Goal: Task Accomplishment & Management: Complete application form

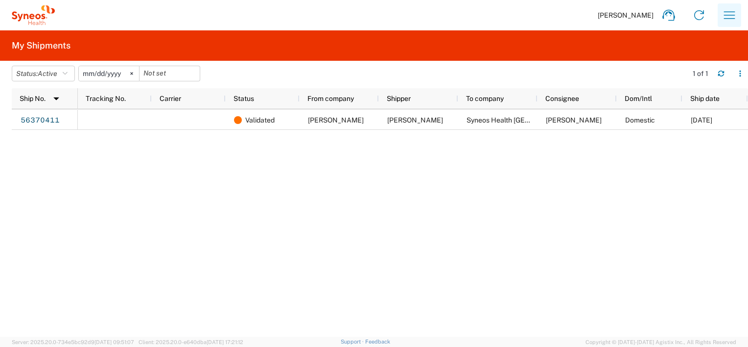
click at [733, 19] on icon "button" at bounding box center [730, 15] width 16 height 16
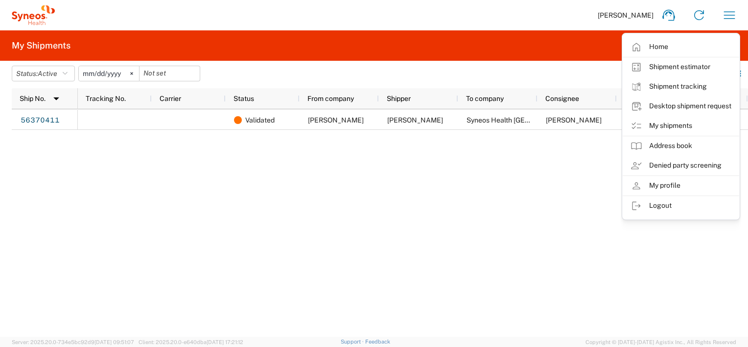
drag, startPoint x: 666, startPoint y: 46, endPoint x: 676, endPoint y: 50, distance: 11.2
click at [665, 46] on link "Home" at bounding box center [681, 47] width 117 height 20
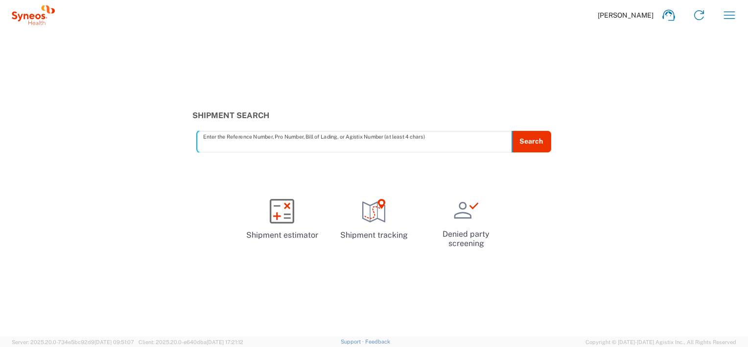
click at [311, 140] on input "text" at bounding box center [354, 141] width 303 height 17
click at [379, 146] on input "text" at bounding box center [354, 141] width 303 height 17
type input "shipment"
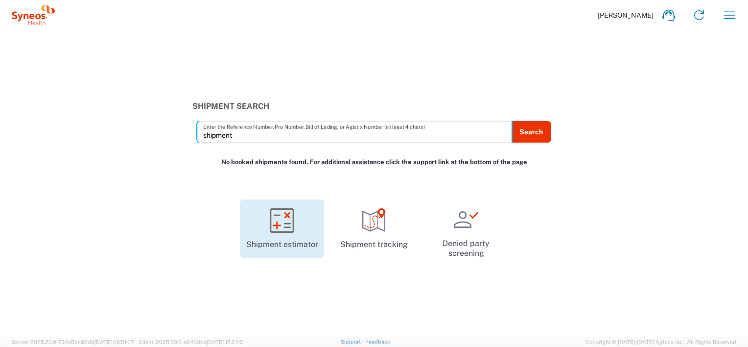
click at [297, 229] on link "Shipment estimator" at bounding box center [282, 228] width 84 height 59
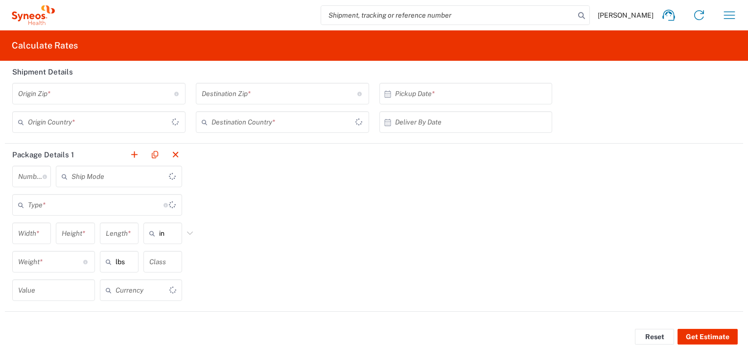
type input "US Dollar"
type input "[GEOGRAPHIC_DATA]"
click at [479, 18] on input "search" at bounding box center [448, 15] width 254 height 19
click at [575, 17] on icon at bounding box center [582, 16] width 14 height 14
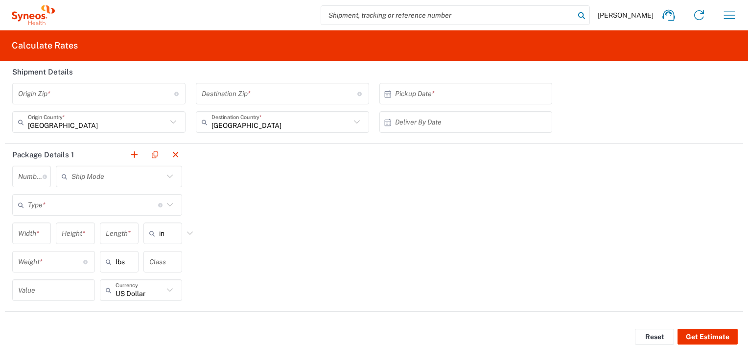
click at [575, 13] on icon at bounding box center [582, 16] width 14 height 14
click at [722, 14] on icon "button" at bounding box center [730, 15] width 16 height 16
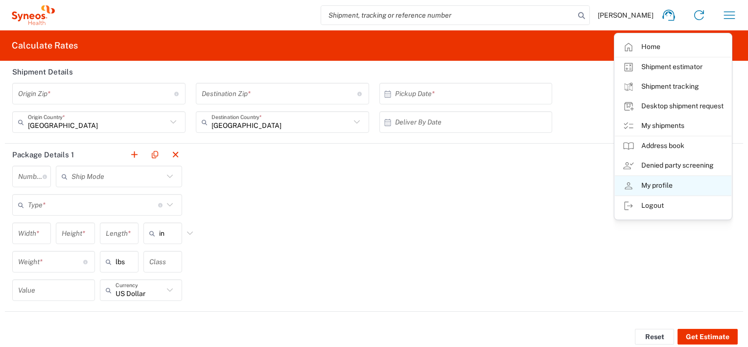
click at [670, 183] on link "My profile" at bounding box center [673, 186] width 117 height 20
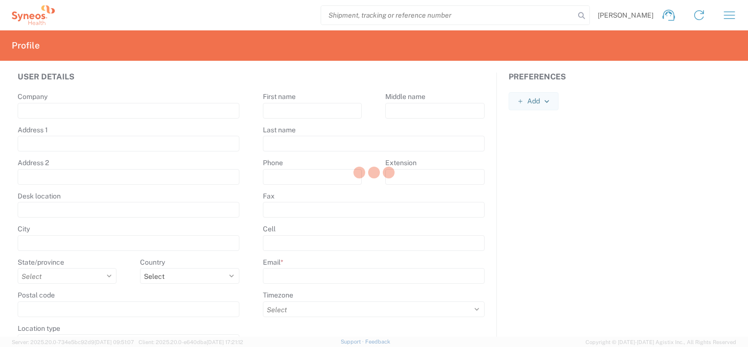
type input "171 al. Solidarności"
type input "Warsaw"
select select
select select "PL"
type input "00-877"
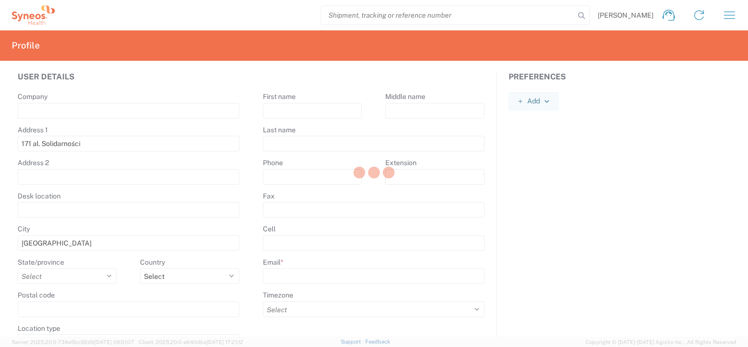
select select
type input "Anna"
type input "Smakowska"
type input "anna.smakowska@syneoshealth.com"
select select
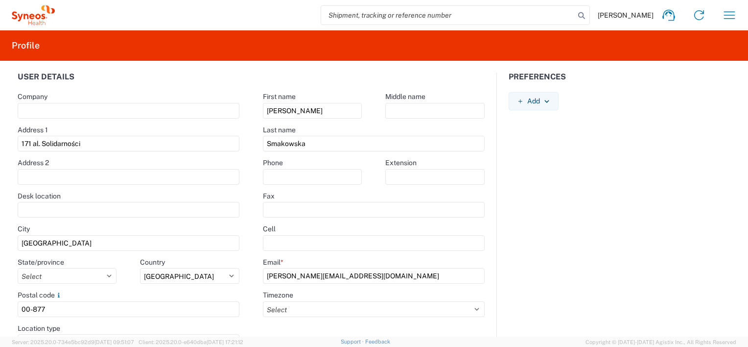
click at [632, 18] on span "Anna Smakowska" at bounding box center [626, 15] width 56 height 9
click at [736, 17] on icon "button" at bounding box center [730, 15] width 16 height 16
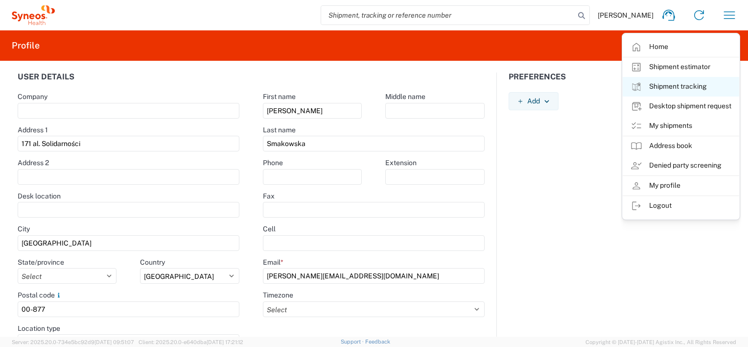
click at [696, 81] on link "Shipment tracking" at bounding box center [681, 87] width 117 height 20
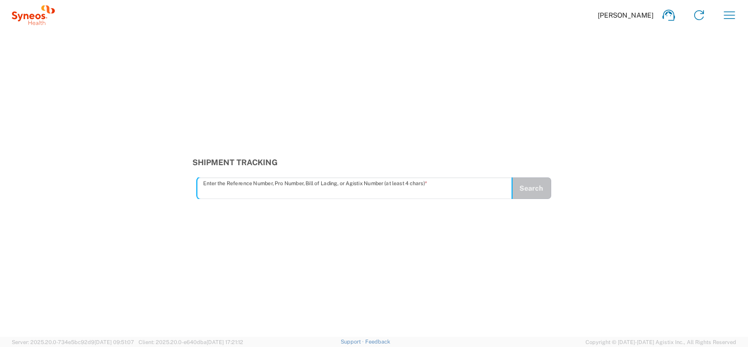
click at [336, 189] on input "text" at bounding box center [354, 188] width 303 height 17
click at [230, 186] on input "text" at bounding box center [354, 188] width 303 height 17
type input "create a label"
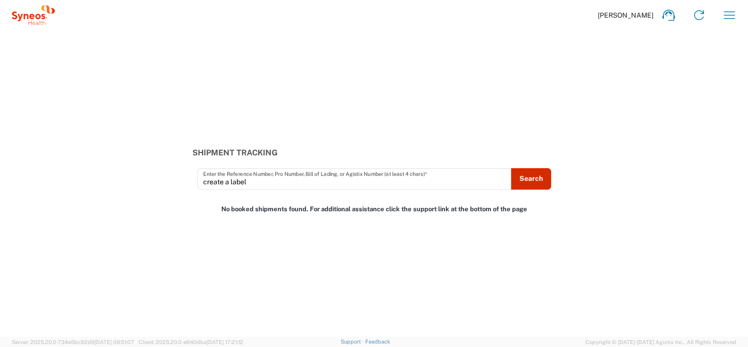
click at [543, 176] on button "Search" at bounding box center [531, 179] width 40 height 22
click at [616, 12] on div "Anna Smakowska Home Shipment estimator Shipment tracking Desktop shipment reque…" at bounding box center [400, 15] width 690 height 24
click at [616, 12] on span "Anna Smakowska" at bounding box center [626, 15] width 56 height 9
click at [250, 189] on div "create a label Enter the Reference Number, Pro Number, Bill of Lading, or Agist…" at bounding box center [354, 179] width 314 height 22
click at [608, 20] on div "Anna Smakowska Home Shipment estimator Shipment tracking Desktop shipment reque…" at bounding box center [400, 15] width 690 height 24
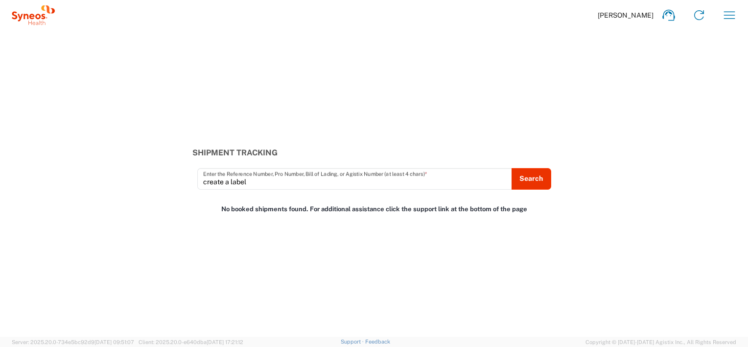
click at [609, 15] on span "Anna Smakowska" at bounding box center [626, 15] width 56 height 9
click at [726, 16] on icon "button" at bounding box center [730, 15] width 16 height 16
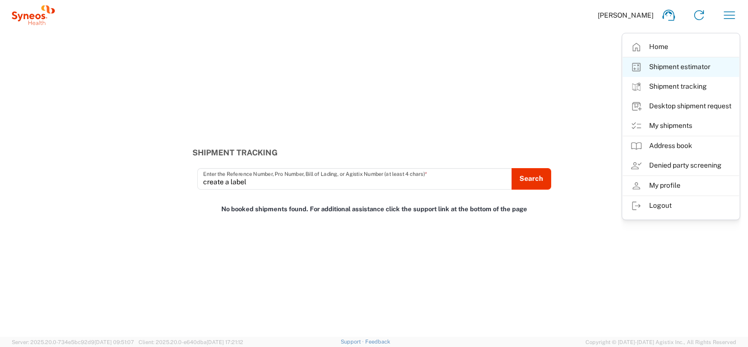
click at [694, 67] on link "Shipment estimator" at bounding box center [681, 67] width 117 height 20
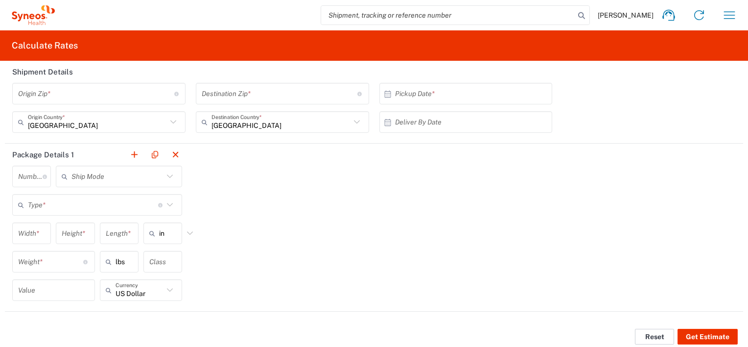
click at [660, 333] on button "Reset" at bounding box center [654, 337] width 39 height 16
click at [575, 15] on icon at bounding box center [582, 16] width 14 height 14
click at [575, 11] on icon at bounding box center [582, 16] width 14 height 14
click at [601, 10] on div "Anna Smakowska Home Shipment estimator Shipment tracking Desktop shipment reque…" at bounding box center [400, 15] width 690 height 24
click at [607, 12] on span "Anna Smakowska" at bounding box center [626, 15] width 56 height 9
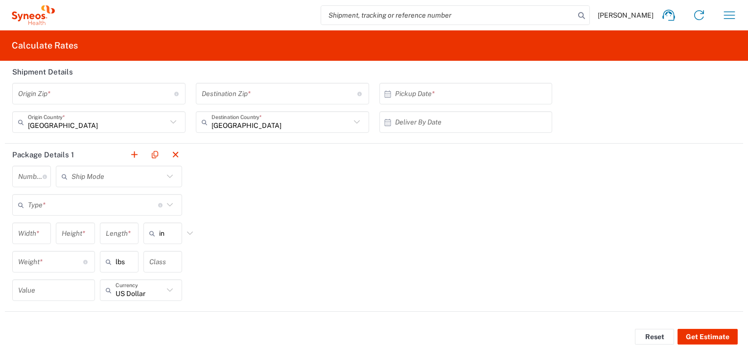
drag, startPoint x: 609, startPoint y: 14, endPoint x: 648, endPoint y: 15, distance: 38.7
click at [609, 14] on span "Anna Smakowska" at bounding box center [626, 15] width 56 height 9
click at [617, 16] on span "Anna Smakowska" at bounding box center [626, 15] width 56 height 9
click at [725, 15] on icon "button" at bounding box center [729, 14] width 11 height 7
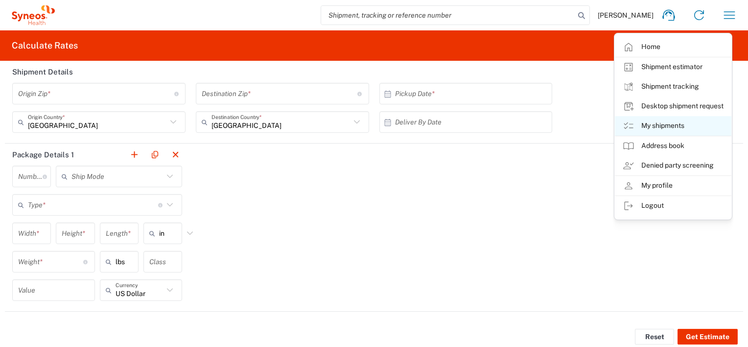
click at [703, 122] on link "My shipments" at bounding box center [673, 126] width 117 height 20
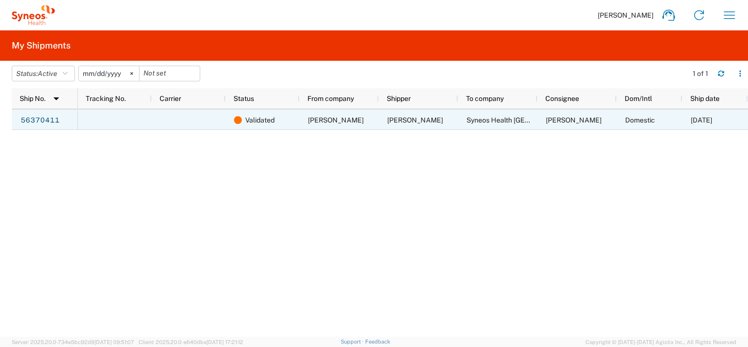
click at [362, 119] on span "Renata Jahel Delgado" at bounding box center [336, 120] width 56 height 8
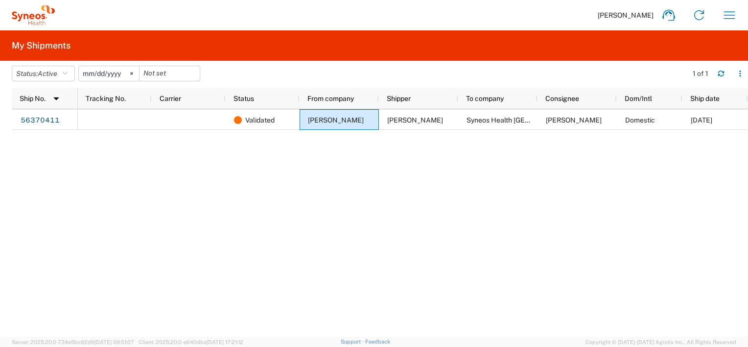
click at [26, 44] on h2 "My Shipments" at bounding box center [41, 46] width 59 height 12
click at [735, 12] on icon "button" at bounding box center [730, 15] width 16 height 16
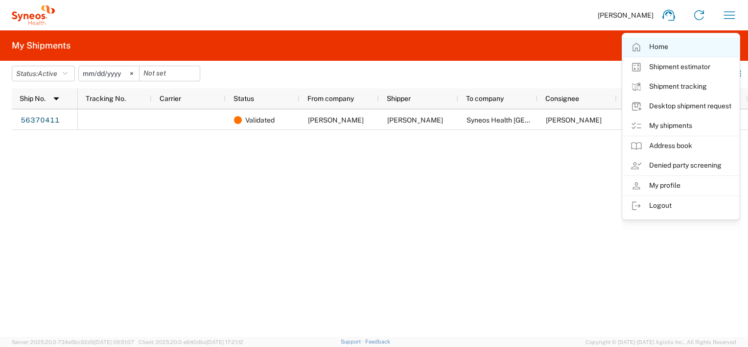
click at [661, 47] on link "Home" at bounding box center [681, 47] width 117 height 20
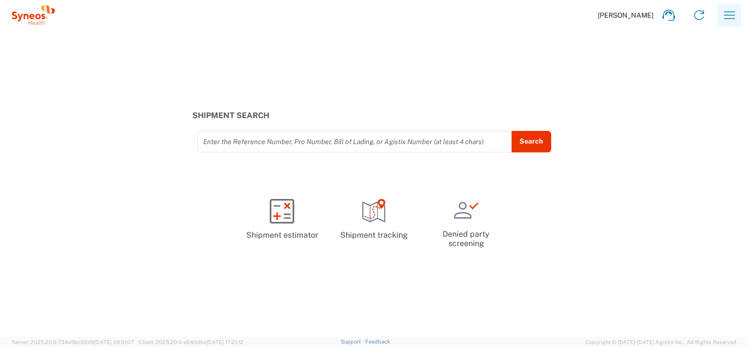
click at [736, 20] on icon "button" at bounding box center [730, 15] width 16 height 16
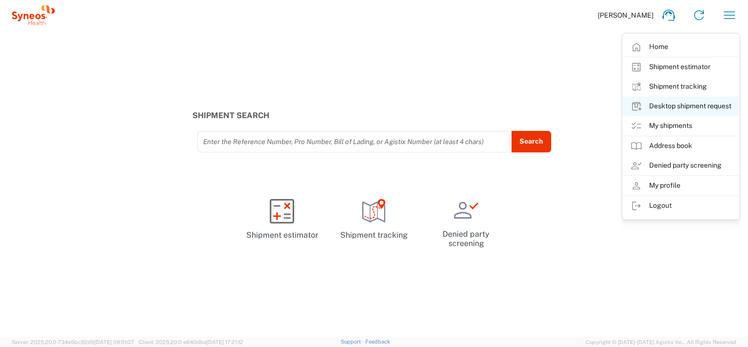
click at [733, 104] on link "Desktop shipment request" at bounding box center [681, 106] width 117 height 20
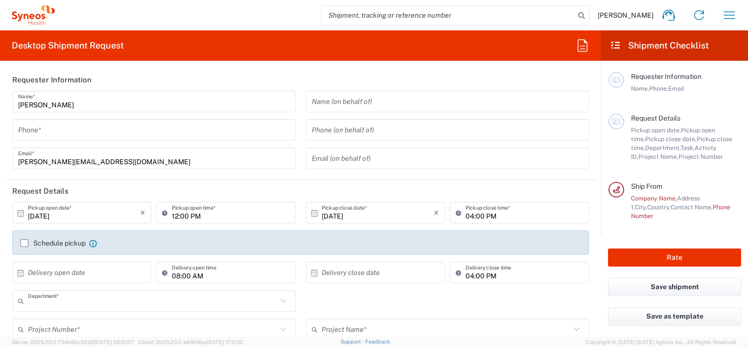
type input "8480"
type input "[GEOGRAPHIC_DATA]"
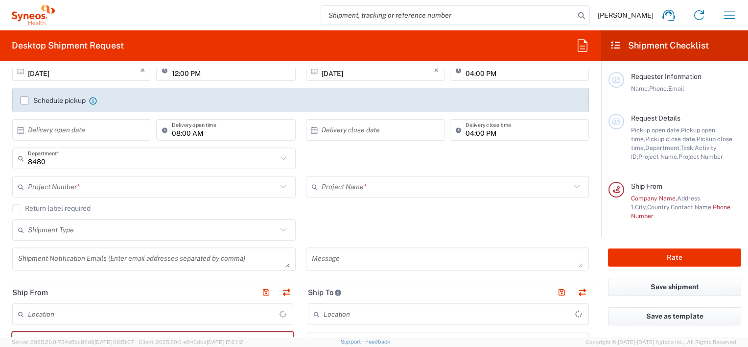
scroll to position [147, 0]
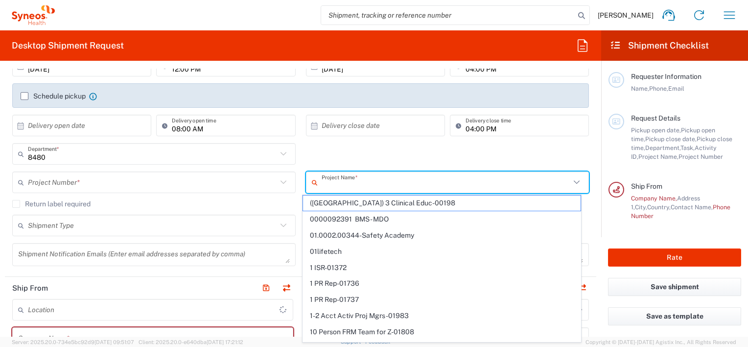
click at [375, 188] on input "text" at bounding box center [446, 182] width 249 height 17
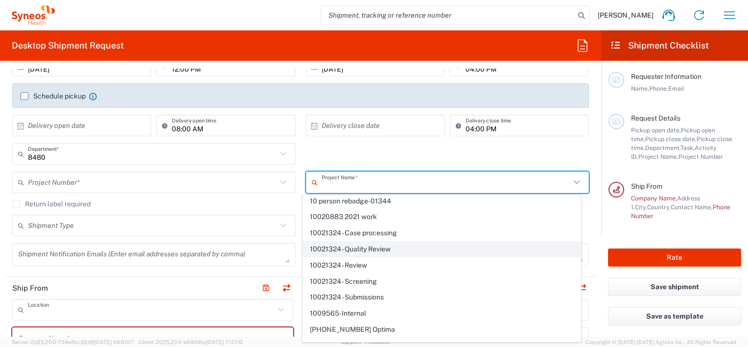
type input "Syneos Health Poland sp. z.o.o"
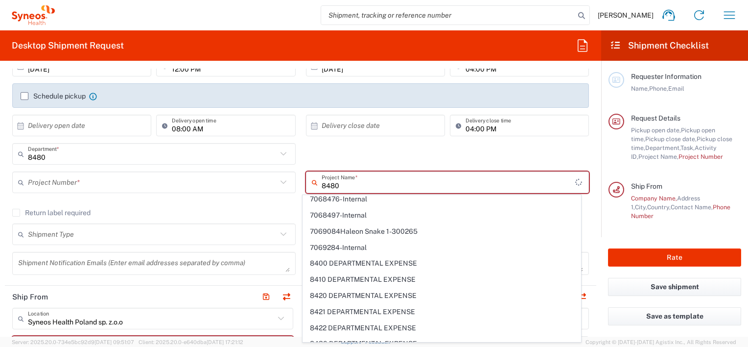
scroll to position [0, 0]
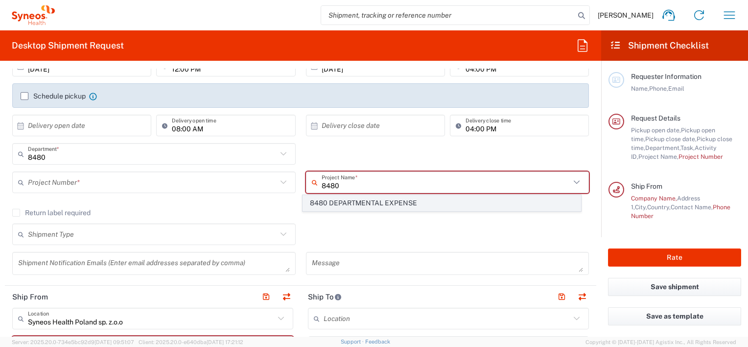
click at [373, 202] on span "8480 DEPARTMENTAL EXPENSE" at bounding box center [442, 202] width 278 height 15
type input "8480 DEPARTMENTAL EXPENSE"
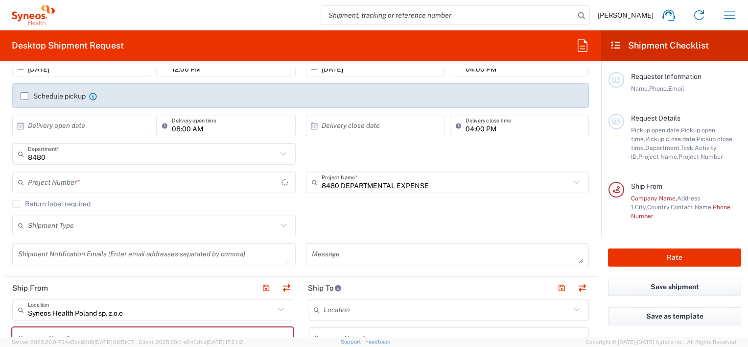
type input "8480 DEPARTMENTAL EXPENSE"
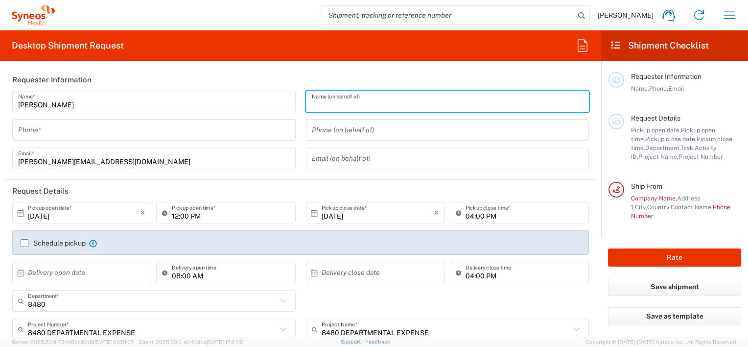
click at [395, 97] on input "text" at bounding box center [448, 101] width 272 height 17
click at [82, 106] on input "Anna Smakowska" at bounding box center [154, 101] width 272 height 17
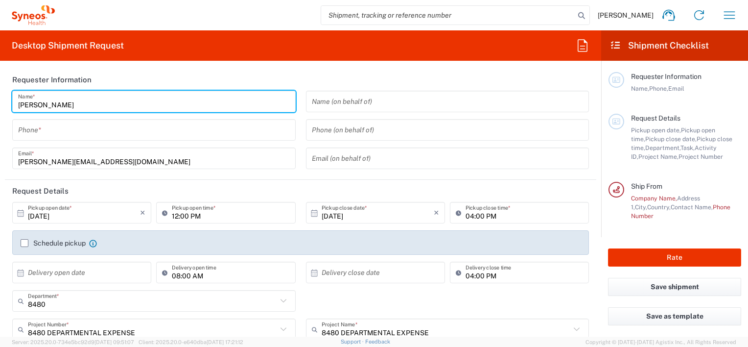
drag, startPoint x: 25, startPoint y: 102, endPoint x: 18, endPoint y: 102, distance: 7.8
click at [18, 102] on div "Anna Smakowska Name *" at bounding box center [154, 102] width 284 height 22
type input "M"
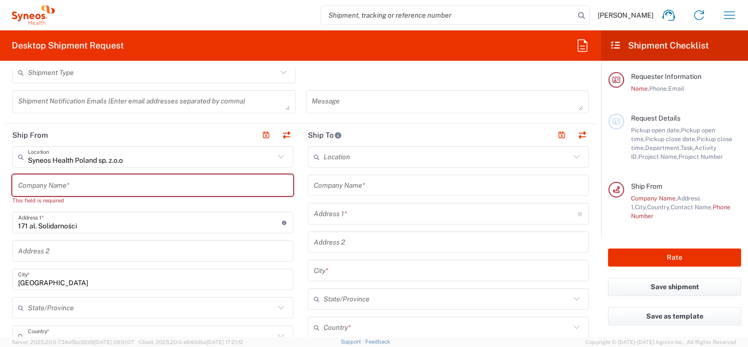
scroll to position [302, 0]
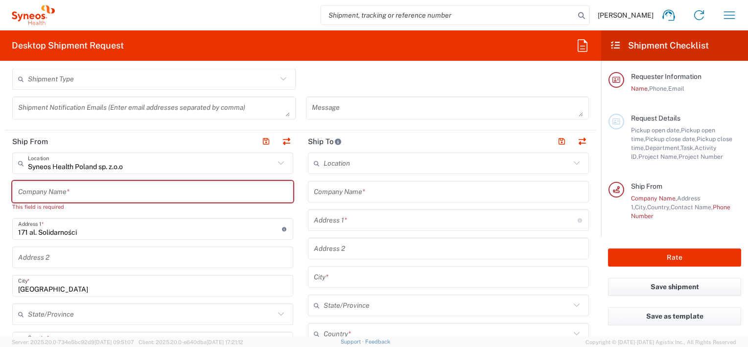
drag, startPoint x: 74, startPoint y: 19, endPoint x: 389, endPoint y: 138, distance: 336.3
click at [74, 19] on div "Anna Smakowska Home Shipment estimator Shipment tracking Desktop shipment reque…" at bounding box center [400, 15] width 690 height 24
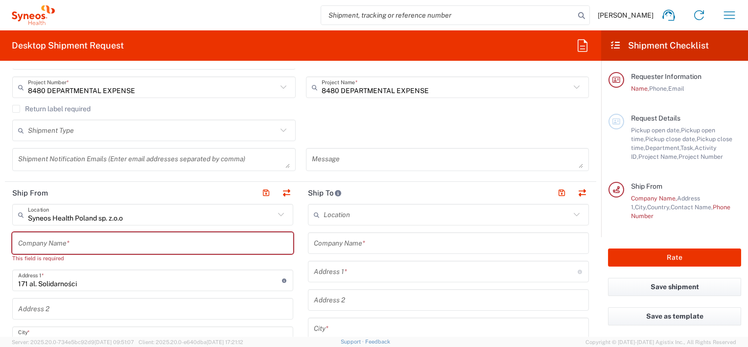
scroll to position [343, 0]
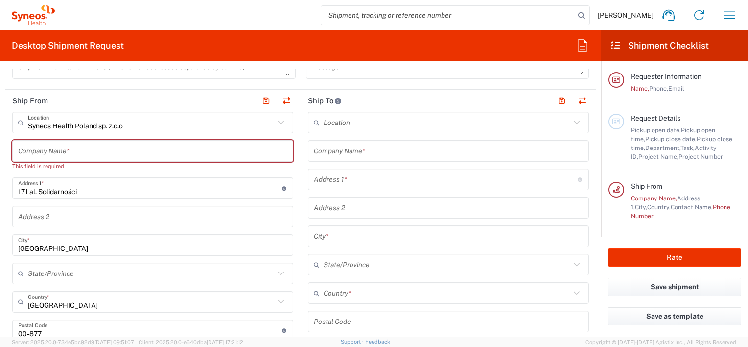
click at [280, 118] on icon at bounding box center [281, 122] width 13 height 13
click at [278, 118] on icon at bounding box center [281, 122] width 13 height 13
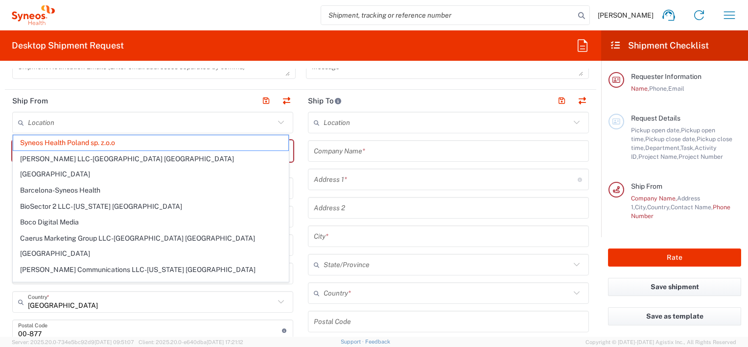
click at [278, 121] on icon at bounding box center [281, 122] width 13 height 13
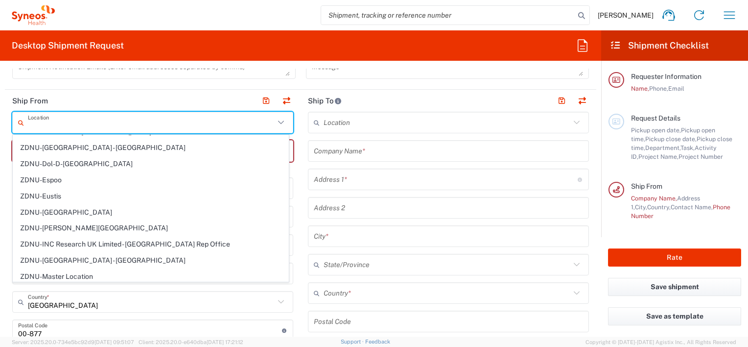
scroll to position [2243, 0]
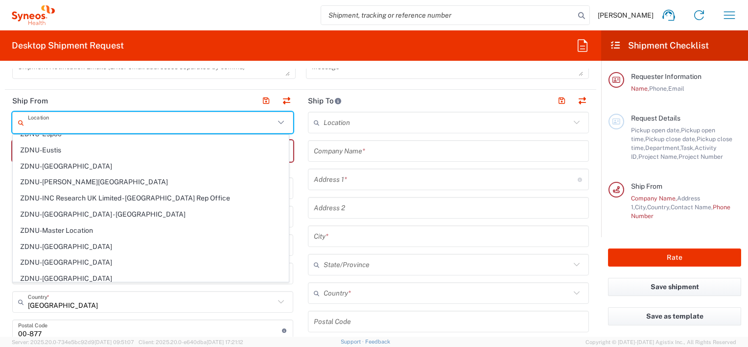
click at [87, 123] on input "text" at bounding box center [151, 122] width 247 height 17
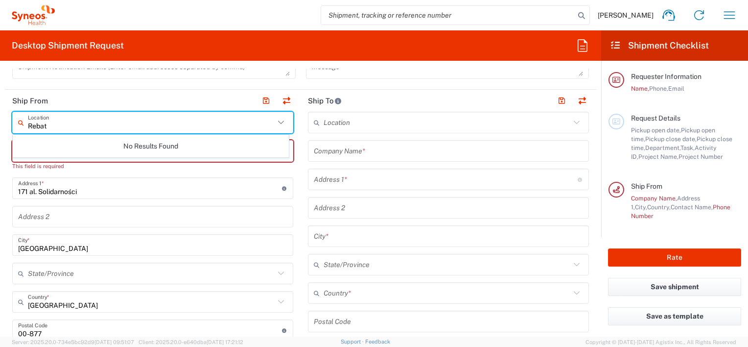
scroll to position [0, 0]
type input "Renata"
click at [99, 100] on header "Ship From" at bounding box center [153, 101] width 296 height 22
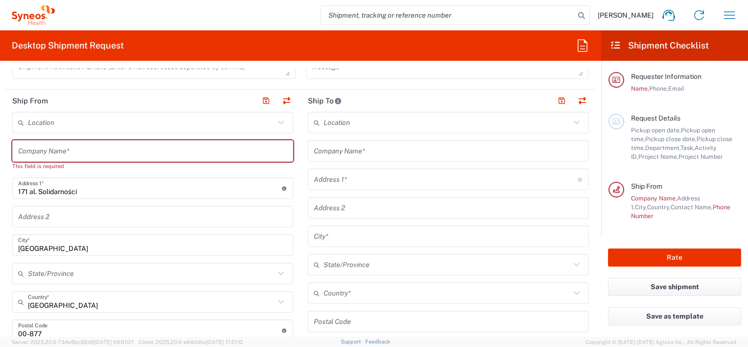
click at [95, 151] on input "text" at bounding box center [152, 150] width 269 height 17
click at [339, 126] on input "text" at bounding box center [447, 122] width 247 height 17
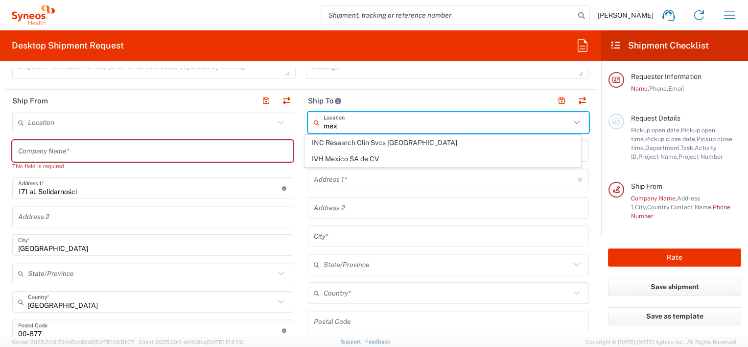
type input "mex"
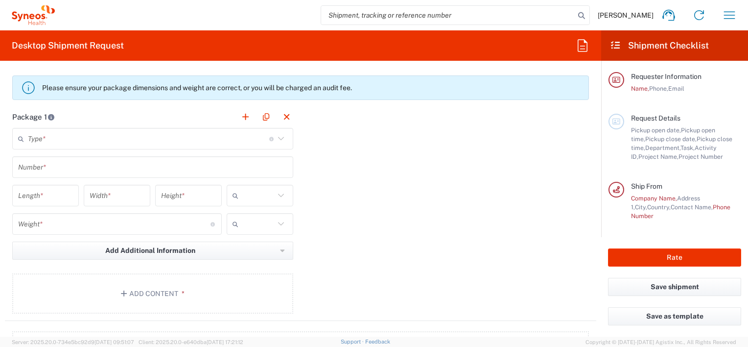
scroll to position [832, 0]
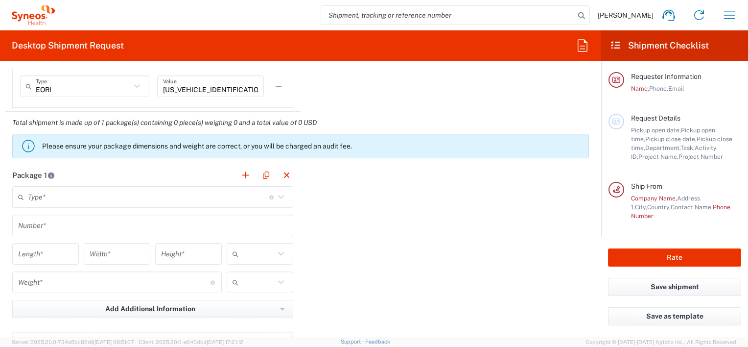
click at [275, 194] on icon at bounding box center [281, 196] width 13 height 13
click at [279, 196] on icon at bounding box center [281, 196] width 13 height 13
click at [62, 198] on input "text" at bounding box center [148, 197] width 241 height 17
click at [28, 190] on input "text" at bounding box center [148, 197] width 241 height 17
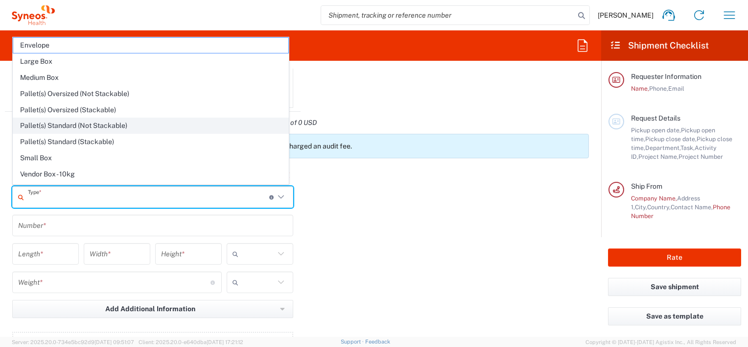
scroll to position [27, 0]
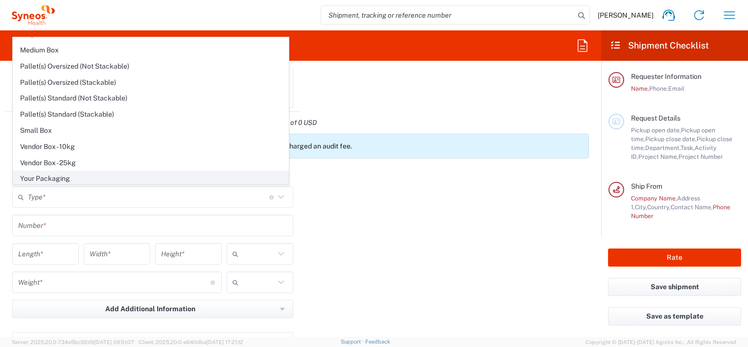
click at [114, 172] on span "Your Packaging" at bounding box center [150, 178] width 275 height 15
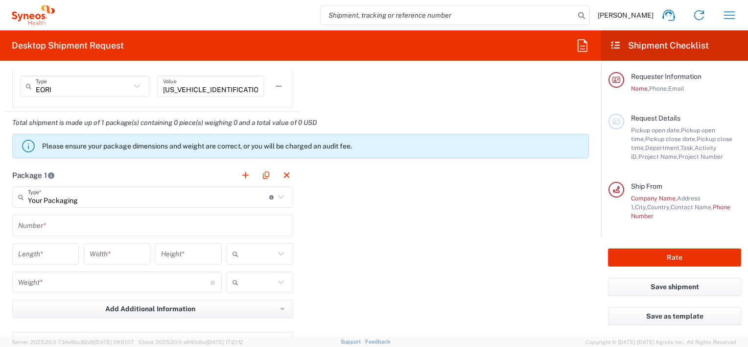
click at [280, 195] on icon at bounding box center [281, 196] width 13 height 13
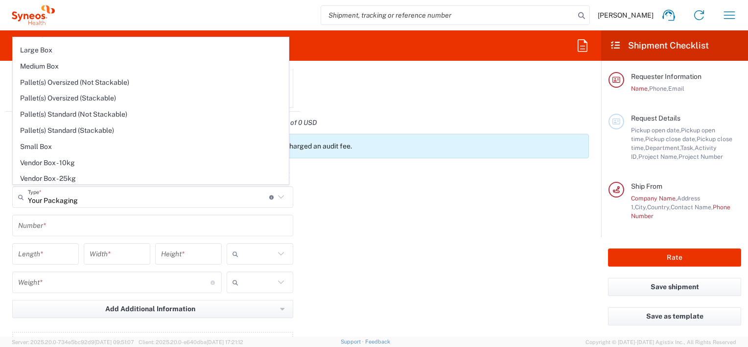
click at [275, 194] on icon at bounding box center [281, 196] width 13 height 13
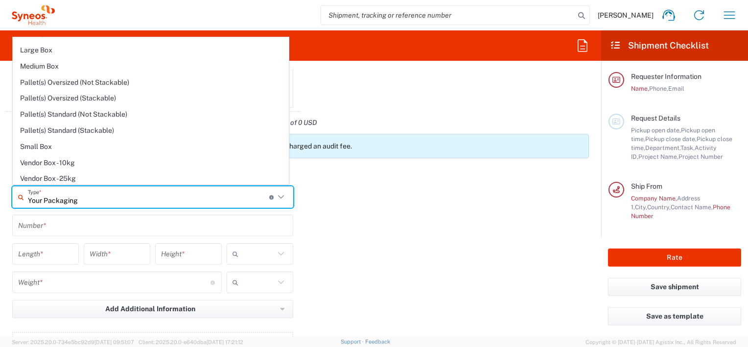
scroll to position [0, 0]
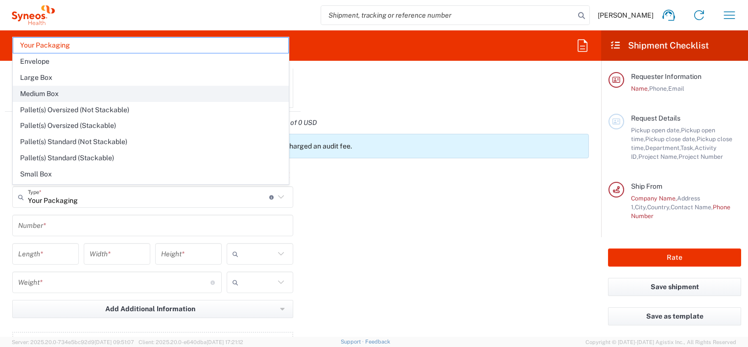
click at [76, 96] on span "Medium Box" at bounding box center [150, 93] width 275 height 15
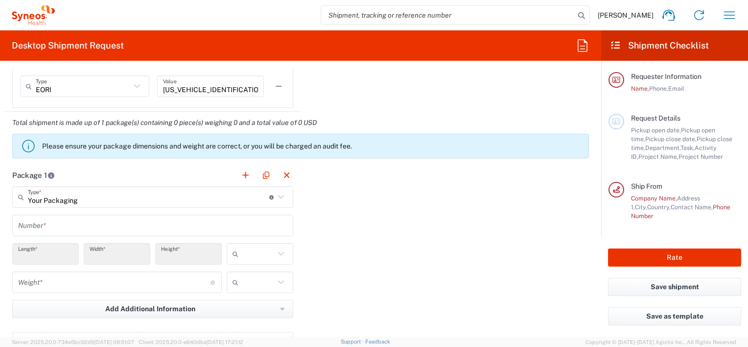
type input "Medium Box"
type input "13"
type input "11.5"
type input "2.5"
type input "in"
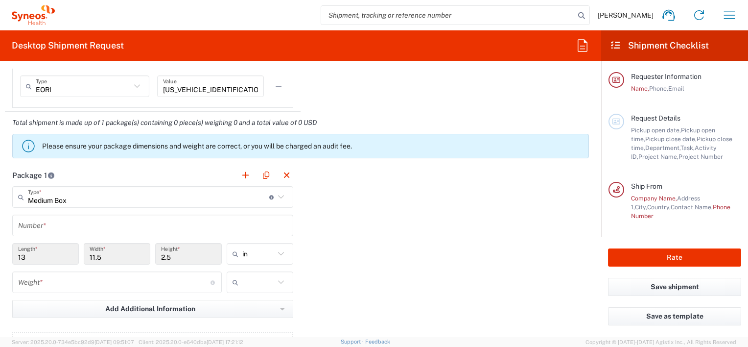
drag, startPoint x: 279, startPoint y: 193, endPoint x: 175, endPoint y: 199, distance: 104.0
click at [278, 193] on icon at bounding box center [281, 196] width 13 height 13
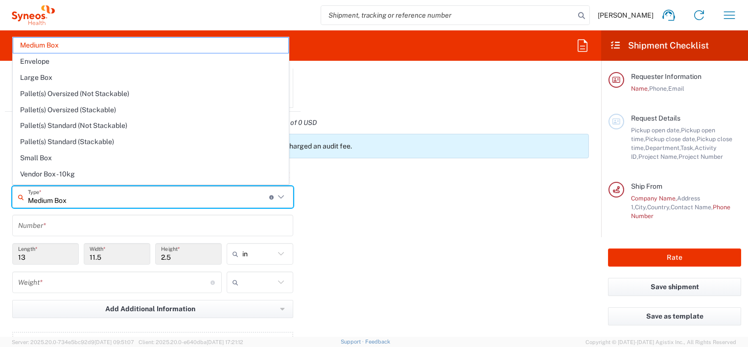
type input "Medium Box"
click at [175, 199] on input "Medium Box" at bounding box center [148, 197] width 241 height 17
click at [384, 258] on div "Package 1 Medium Box Type * Material used to package goods Medium Box Envelope …" at bounding box center [300, 271] width 591 height 215
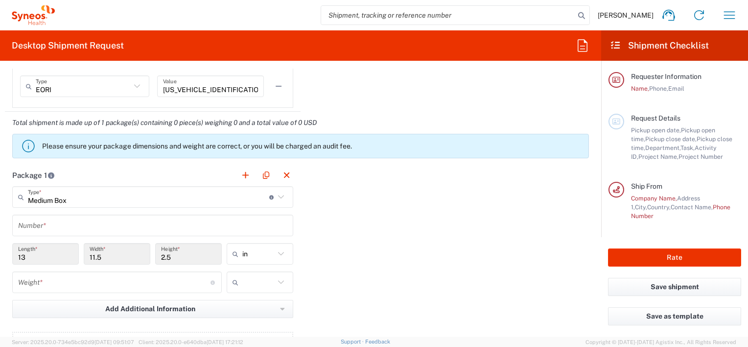
click at [111, 284] on input "number" at bounding box center [114, 282] width 192 height 17
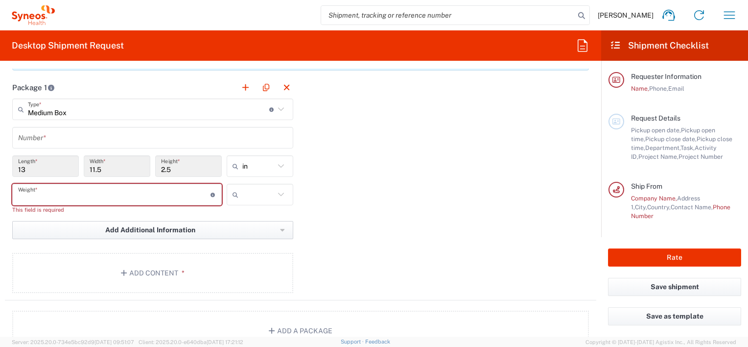
scroll to position [979, 0]
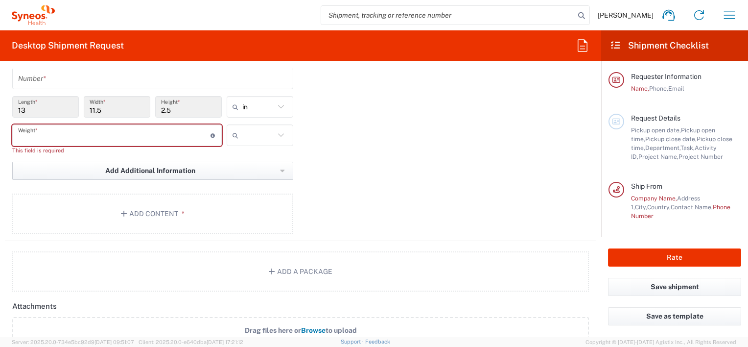
click at [187, 170] on span "Add Additional Information" at bounding box center [150, 170] width 90 height 9
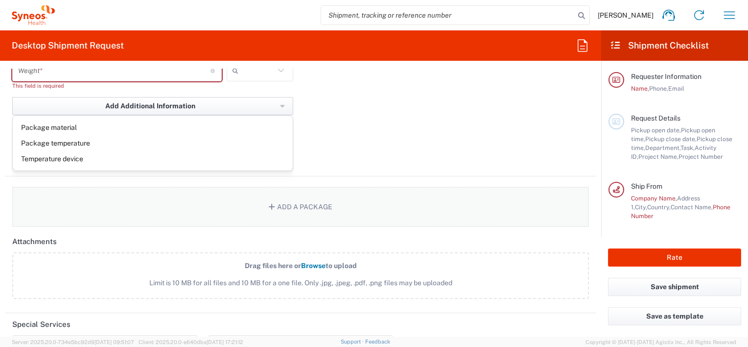
scroll to position [1028, 0]
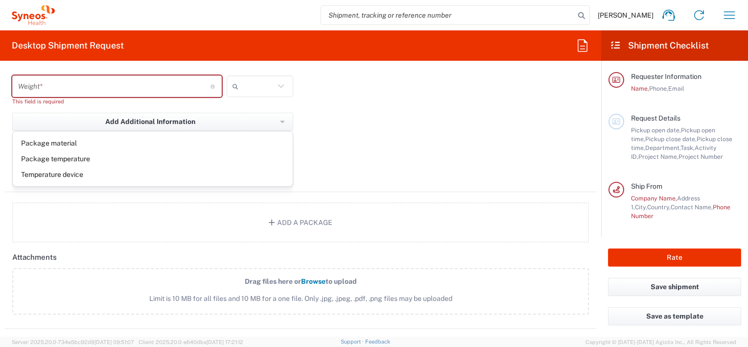
drag, startPoint x: 469, startPoint y: 98, endPoint x: 469, endPoint y: 153, distance: 54.8
click at [469, 98] on div "Package 1 Medium Box Type * Material used to package goods Medium Box Envelope …" at bounding box center [300, 80] width 591 height 224
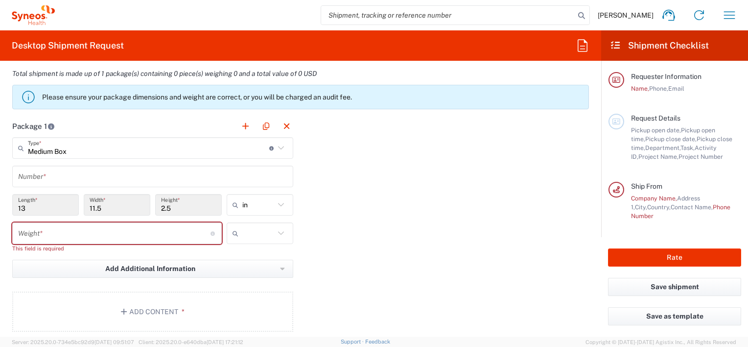
scroll to position [832, 0]
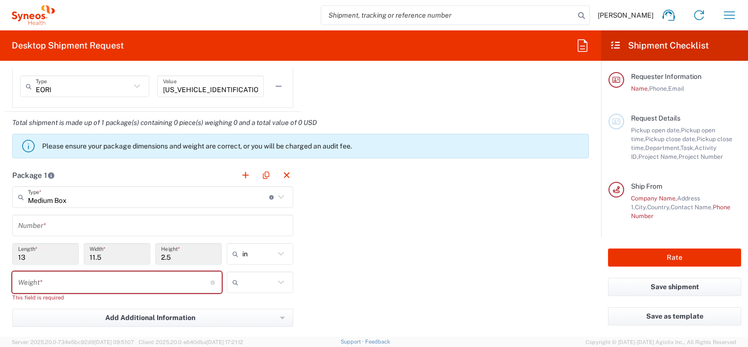
click at [339, 221] on div "Package 1 Medium Box Type * Material used to package goods Medium Box Envelope …" at bounding box center [300, 276] width 591 height 224
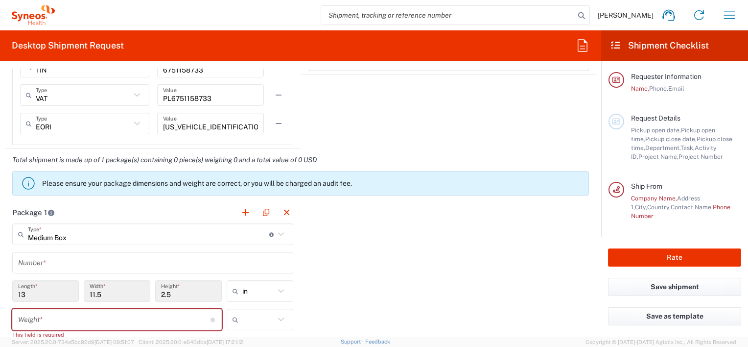
scroll to position [777, 0]
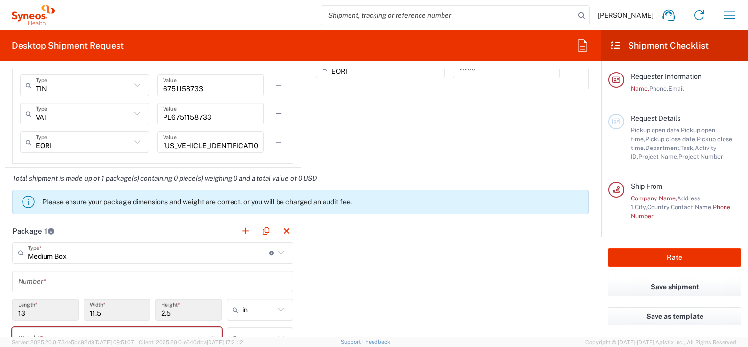
click at [364, 262] on div "Package 1 Medium Box Type * Material used to package goods Medium Box Envelope …" at bounding box center [300, 332] width 591 height 224
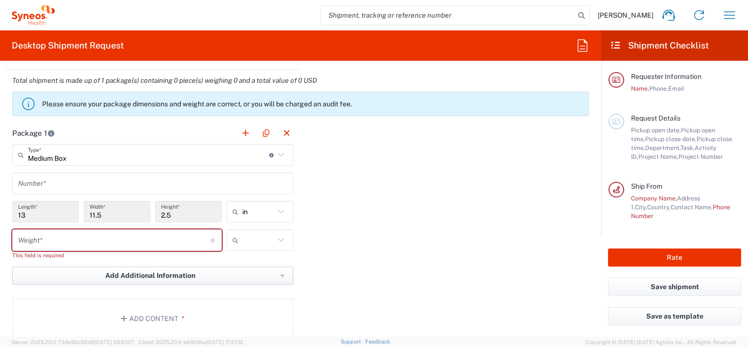
scroll to position [972, 0]
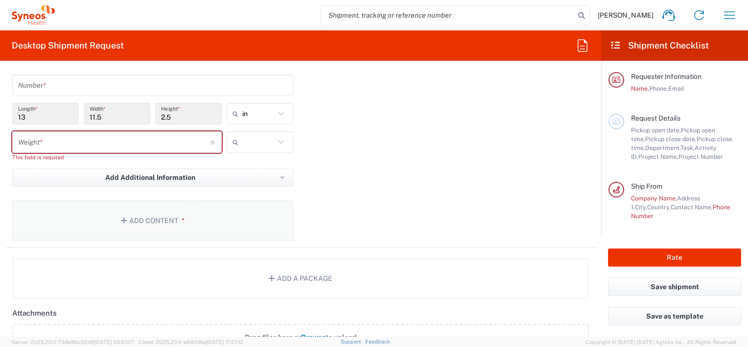
click at [149, 218] on button "Add Content *" at bounding box center [152, 220] width 281 height 40
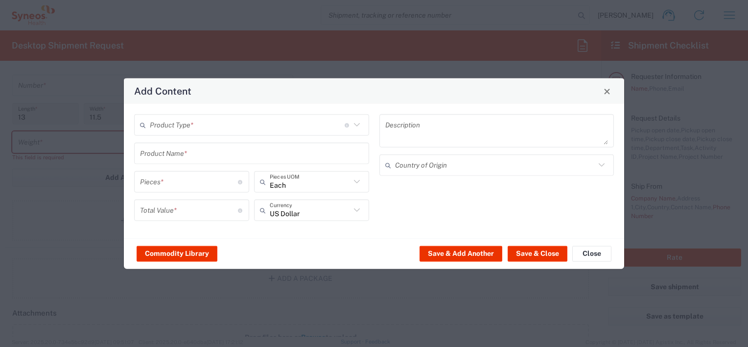
click at [206, 125] on input "text" at bounding box center [247, 124] width 195 height 17
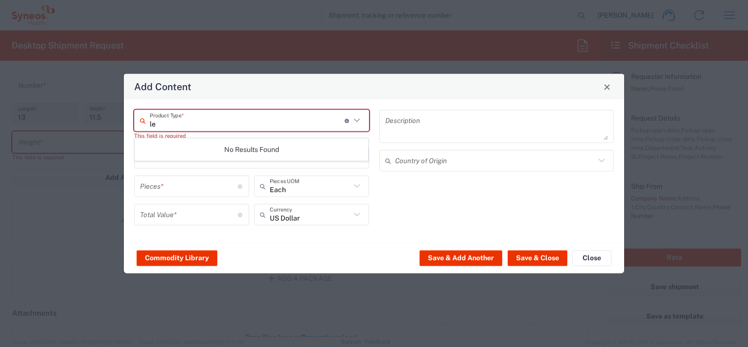
type input "l"
click at [179, 147] on span "Documents" at bounding box center [251, 146] width 233 height 15
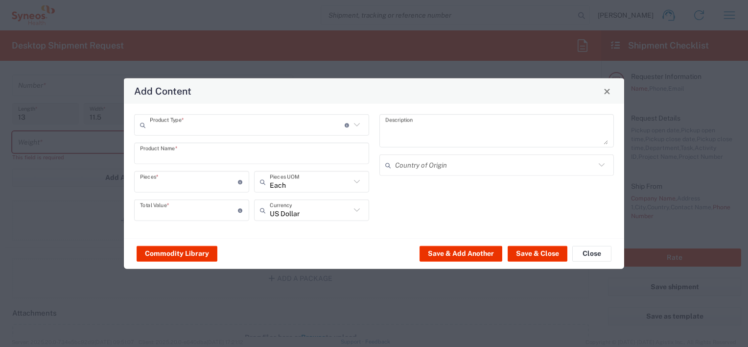
type input "Documents"
type input "1"
type textarea "Documents"
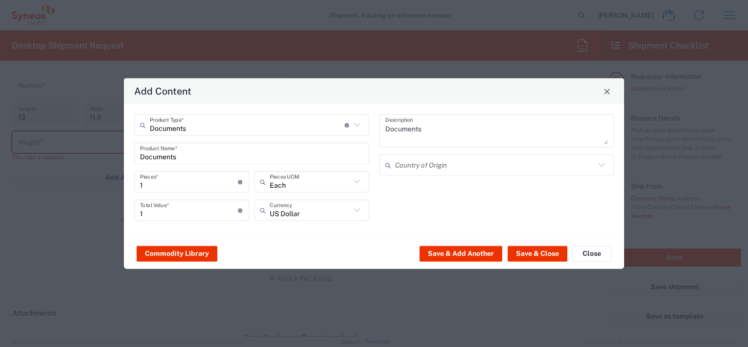
type input "Documents"
click at [225, 130] on input "Documents" at bounding box center [247, 124] width 195 height 17
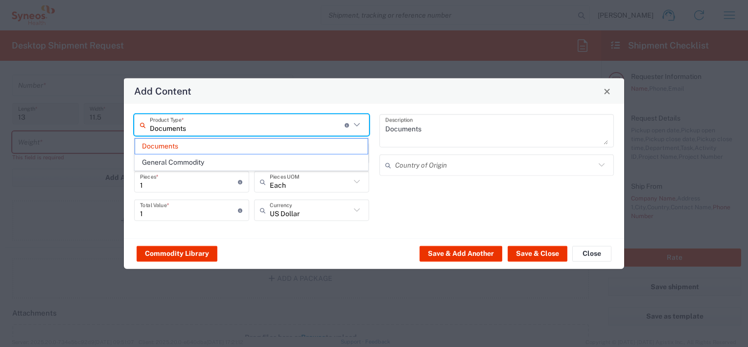
click at [153, 346] on div "Add Content Documents Product Type * Document: Paper document generated interna…" at bounding box center [374, 347] width 748 height 0
click at [163, 163] on div "Documents Product Name *" at bounding box center [251, 153] width 235 height 22
click at [194, 127] on input "text" at bounding box center [247, 124] width 195 height 17
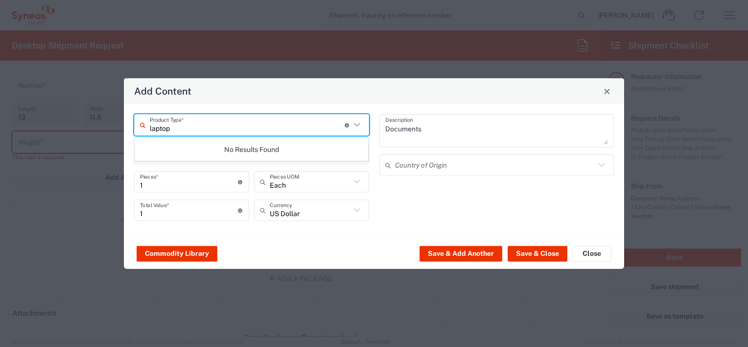
type input "laptop"
click at [217, 117] on input "laptop" at bounding box center [247, 124] width 195 height 17
click at [412, 211] on div "Documents Description Country of Origin" at bounding box center [496, 171] width 245 height 114
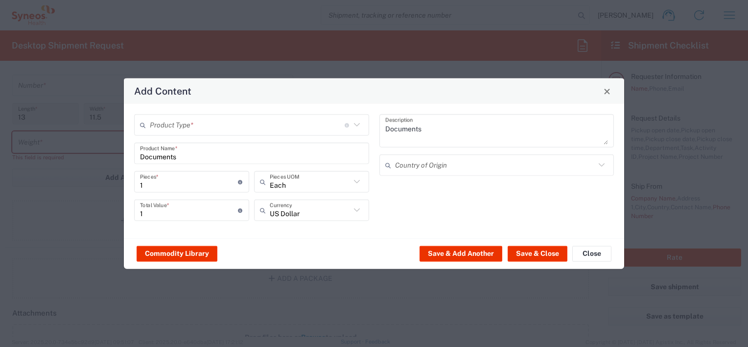
type input "Documents"
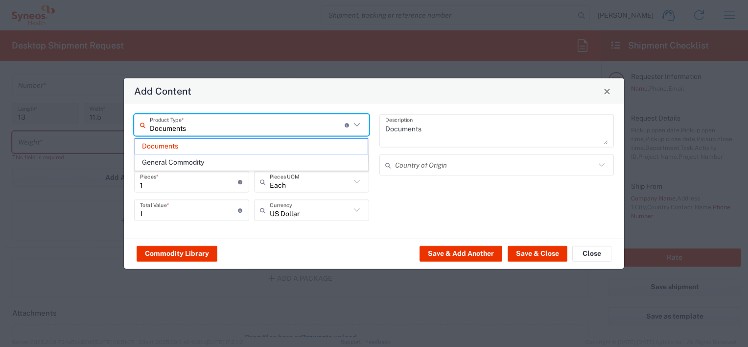
click at [193, 125] on input "Documents" at bounding box center [247, 124] width 195 height 17
drag, startPoint x: 191, startPoint y: 126, endPoint x: 169, endPoint y: 163, distance: 42.8
click at [170, 346] on div "Add Content Documents Product Type * Document: Paper document generated interna…" at bounding box center [374, 347] width 748 height 0
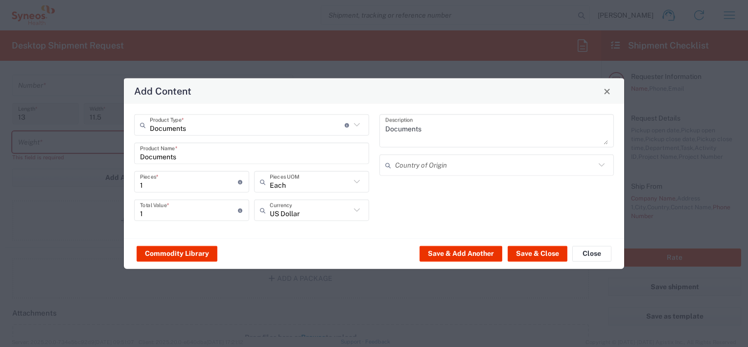
click at [169, 163] on div "Documents Product Name *" at bounding box center [251, 153] width 235 height 22
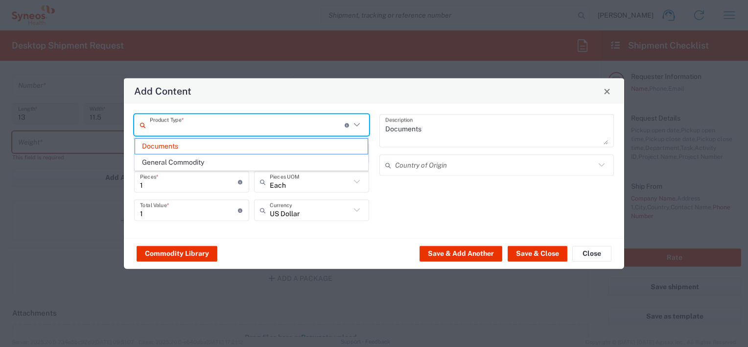
click at [206, 125] on input "text" at bounding box center [247, 124] width 195 height 17
click at [189, 158] on span "General Commodity" at bounding box center [251, 162] width 233 height 15
type input "General Commodity"
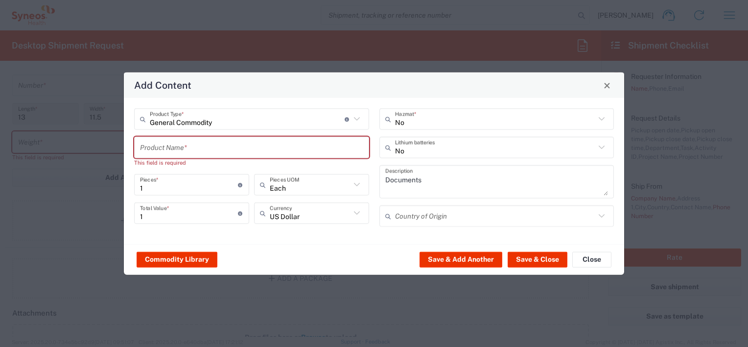
click at [189, 140] on input "text" at bounding box center [251, 147] width 223 height 17
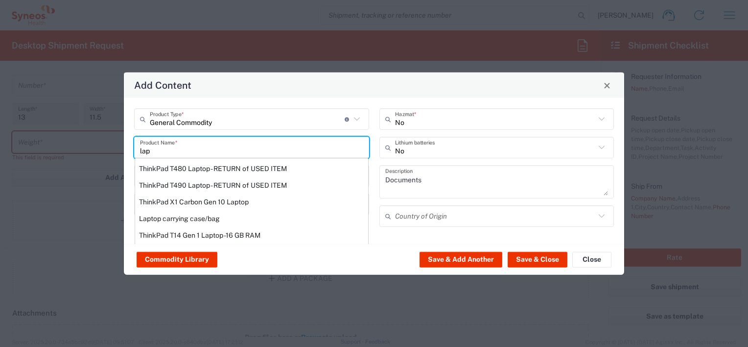
scroll to position [49, 0]
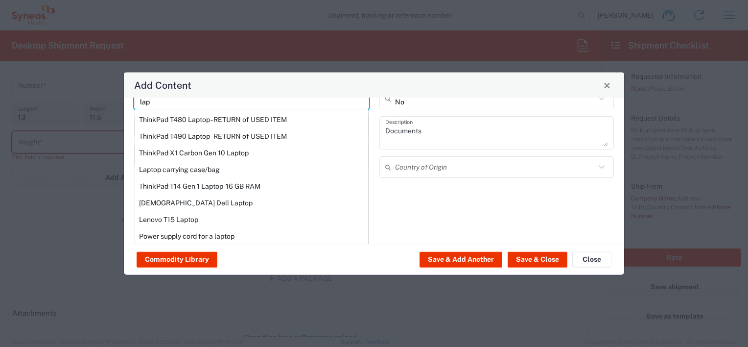
type input "lap"
click at [607, 88] on span "Close" at bounding box center [607, 85] width 7 height 7
